Goal: Information Seeking & Learning: Find specific fact

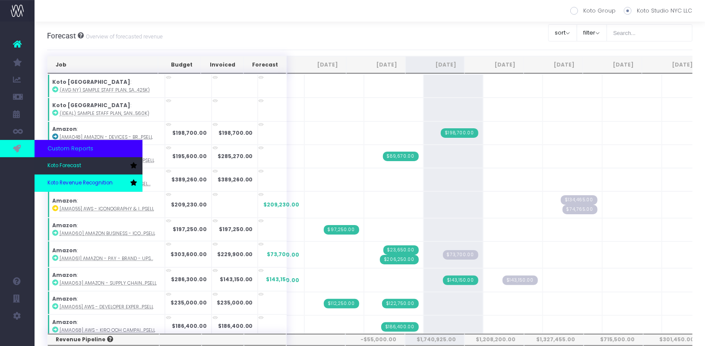
click at [86, 181] on span "Koto Revenue Recognition" at bounding box center [80, 183] width 65 height 8
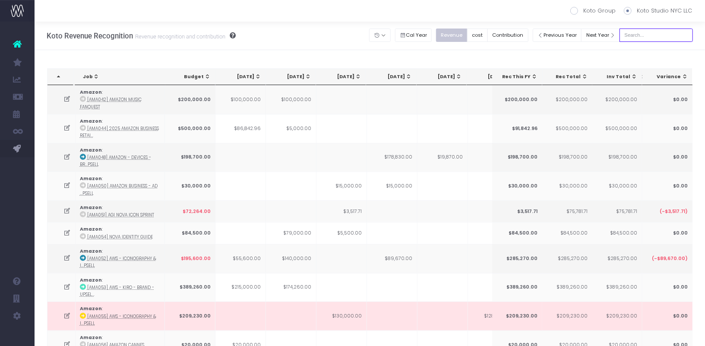
click at [663, 29] on input "text" at bounding box center [656, 35] width 73 height 13
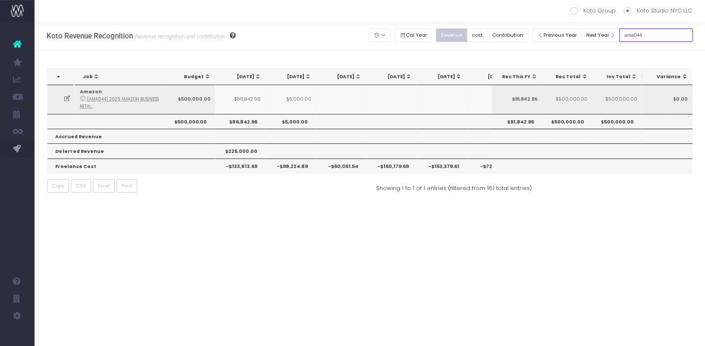
type input "ama044"
click at [295, 98] on td "$5,000.00" at bounding box center [291, 99] width 51 height 29
click at [248, 99] on td "$86,842.96" at bounding box center [241, 99] width 51 height 29
drag, startPoint x: 234, startPoint y: 122, endPoint x: 311, endPoint y: 121, distance: 77.3
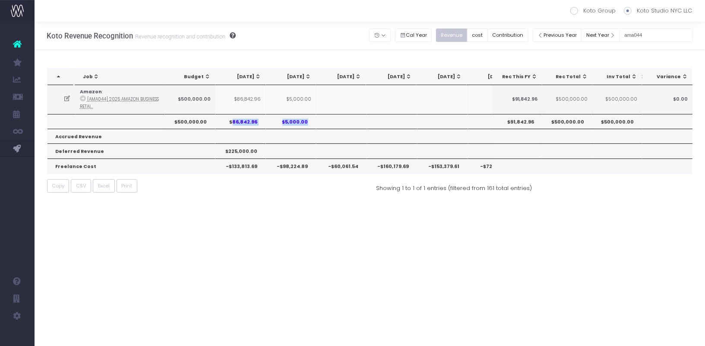
click at [311, 121] on tr "$500,000.00 $86,842.96 $5,000.00 $91,842.96 $500,000.00 $500,000.00" at bounding box center [536, 121] width 977 height 15
drag, startPoint x: 245, startPoint y: 98, endPoint x: 283, endPoint y: 98, distance: 37.6
click at [283, 98] on tr "Amazon : [AMA044] 2025 Amazon Business Retai... $500,000.00 $86,842.96 $5,000.0…" at bounding box center [536, 99] width 977 height 29
click at [302, 95] on td "$5,000.00" at bounding box center [291, 99] width 51 height 29
